Goal: Book appointment/travel/reservation

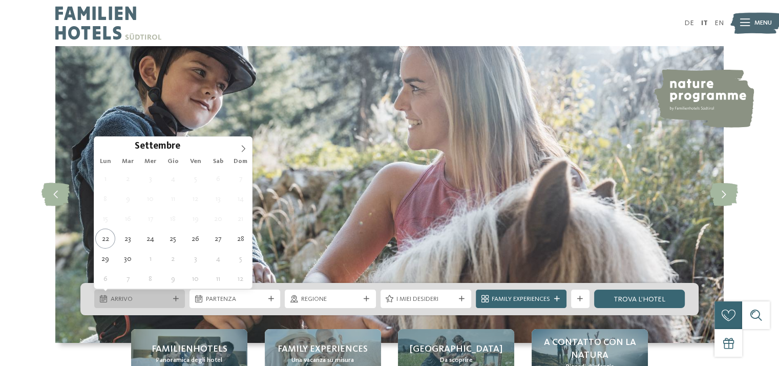
click at [121, 306] on div "Arrivo" at bounding box center [139, 298] width 91 height 18
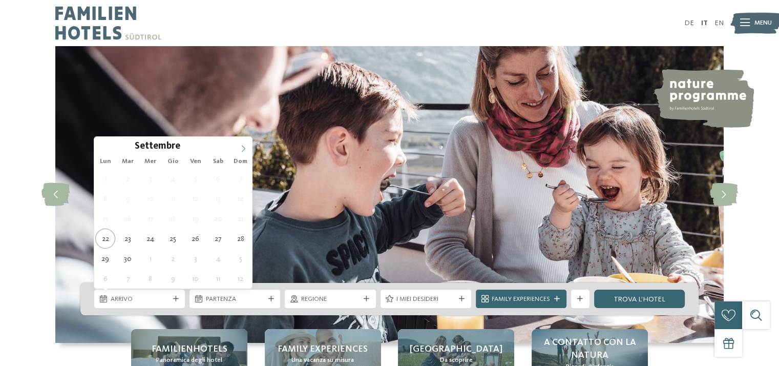
click at [242, 143] on span at bounding box center [242, 145] width 17 height 17
type div "30.12.2025"
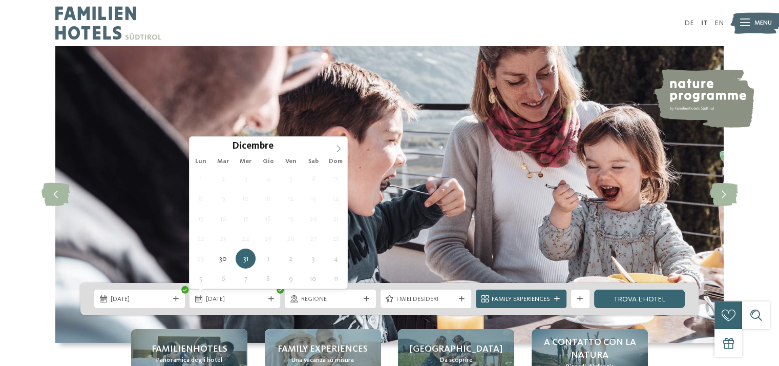
type input "****"
click at [340, 145] on icon at bounding box center [338, 148] width 7 height 7
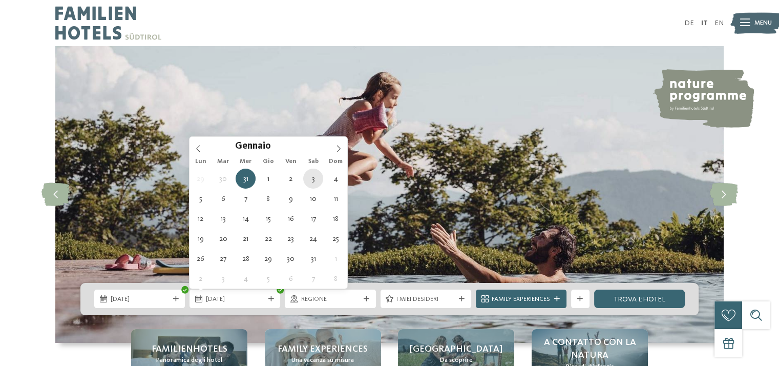
type div "03.01.2026"
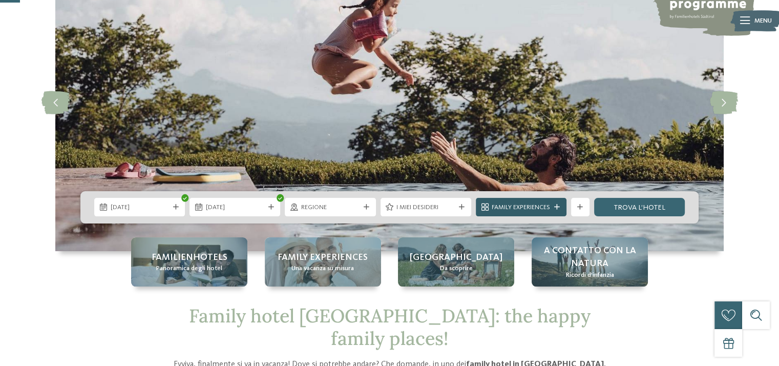
scroll to position [102, 0]
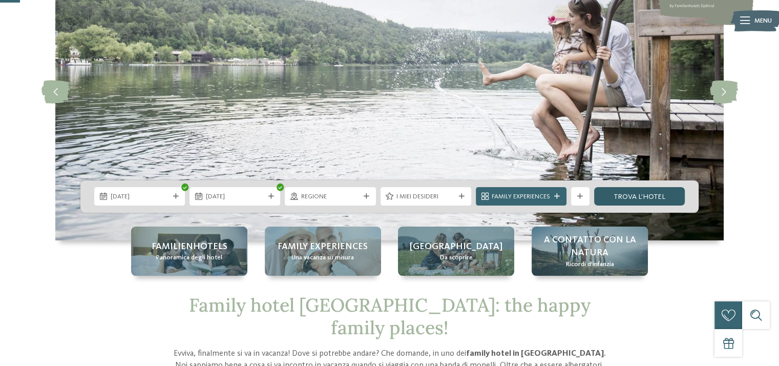
click at [640, 202] on link "trova l’hotel" at bounding box center [639, 196] width 91 height 18
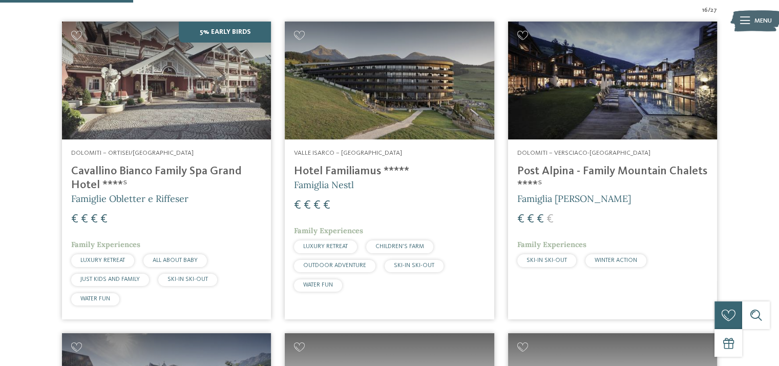
scroll to position [399, 0]
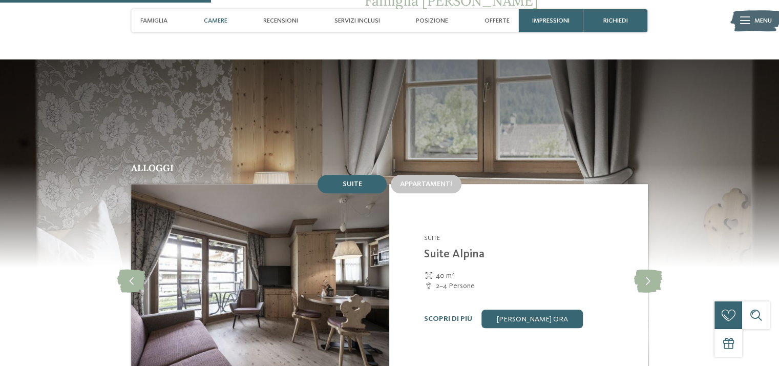
scroll to position [921, 0]
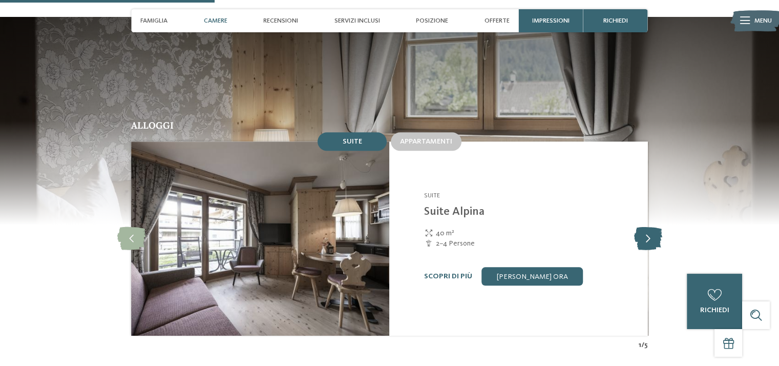
click at [653, 227] on icon at bounding box center [647, 238] width 28 height 23
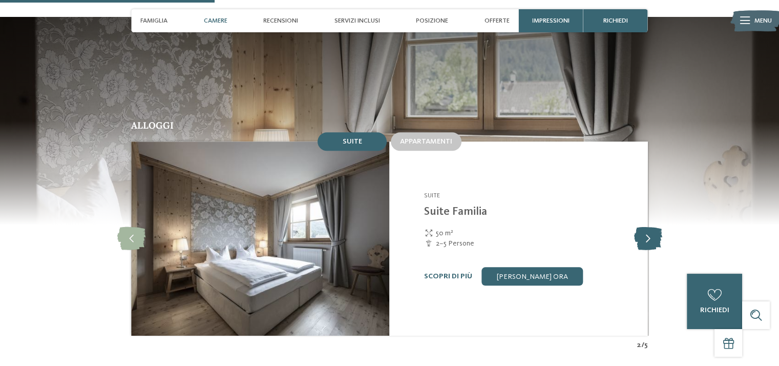
click at [653, 227] on icon at bounding box center [647, 238] width 28 height 23
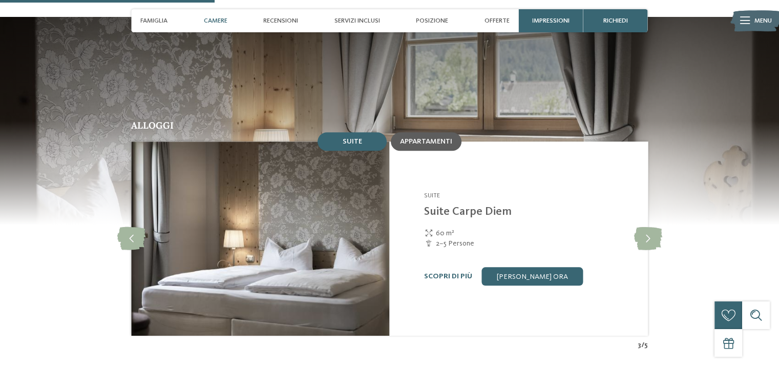
click at [412, 132] on div "Appartamenti" at bounding box center [426, 141] width 71 height 18
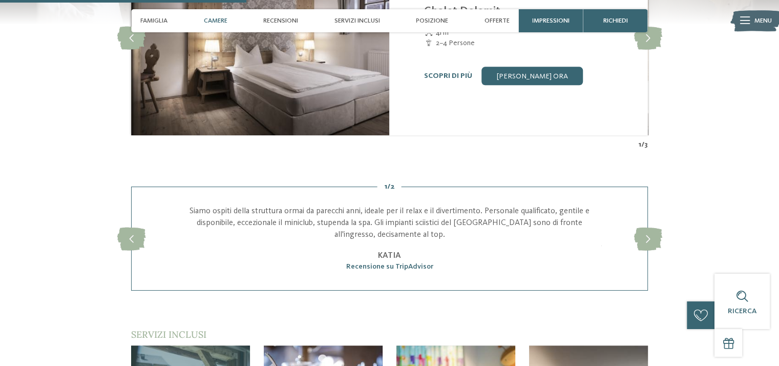
scroll to position [1024, 0]
